Goal: Find specific page/section: Find specific page/section

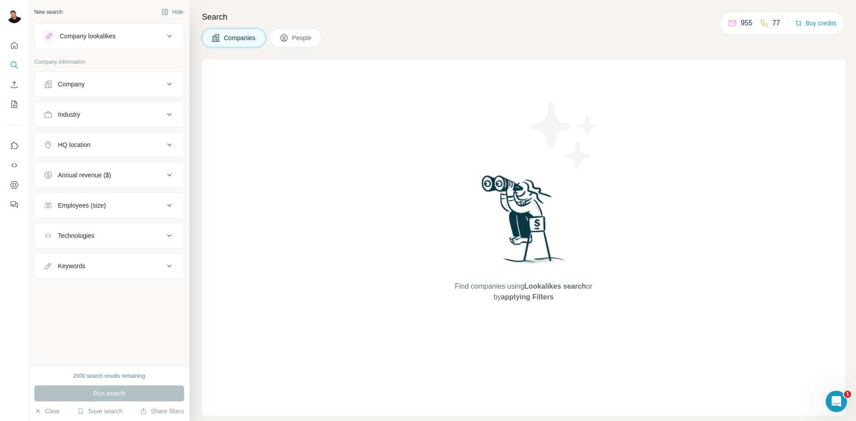
click at [300, 35] on span "People" at bounding box center [302, 37] width 21 height 9
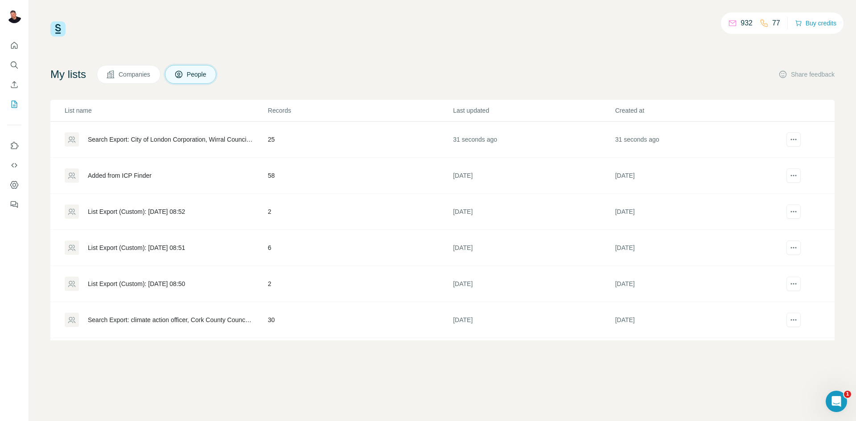
click at [157, 140] on div "Search Export: City of London Corporation, Wirral Council, Northumberland Count…" at bounding box center [170, 139] width 165 height 9
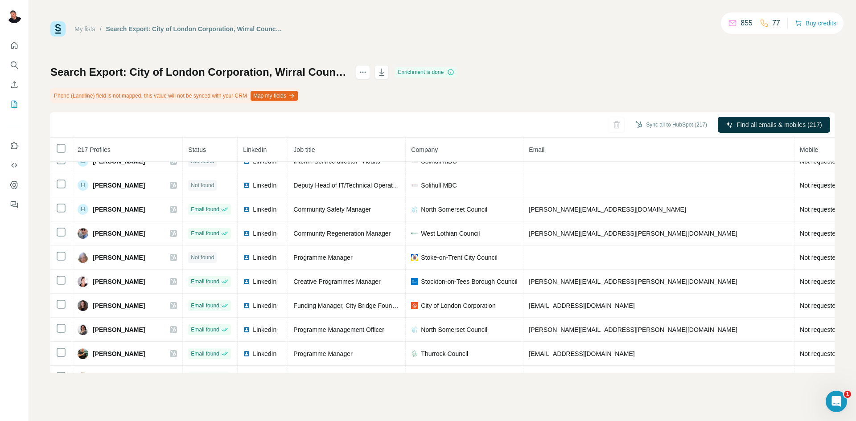
scroll to position [1175, 0]
